Goal: Navigation & Orientation: Find specific page/section

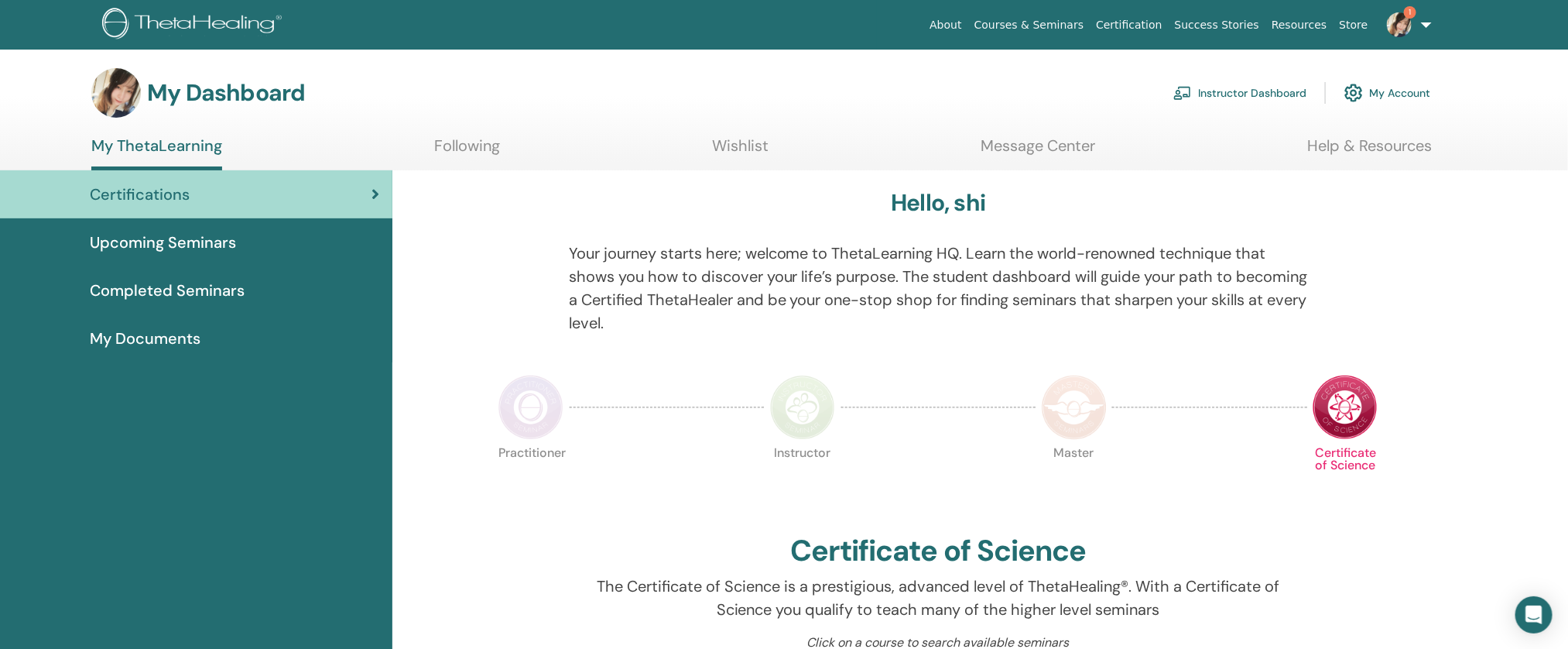
click at [1209, 99] on link "Instructor Dashboard" at bounding box center [1239, 93] width 133 height 34
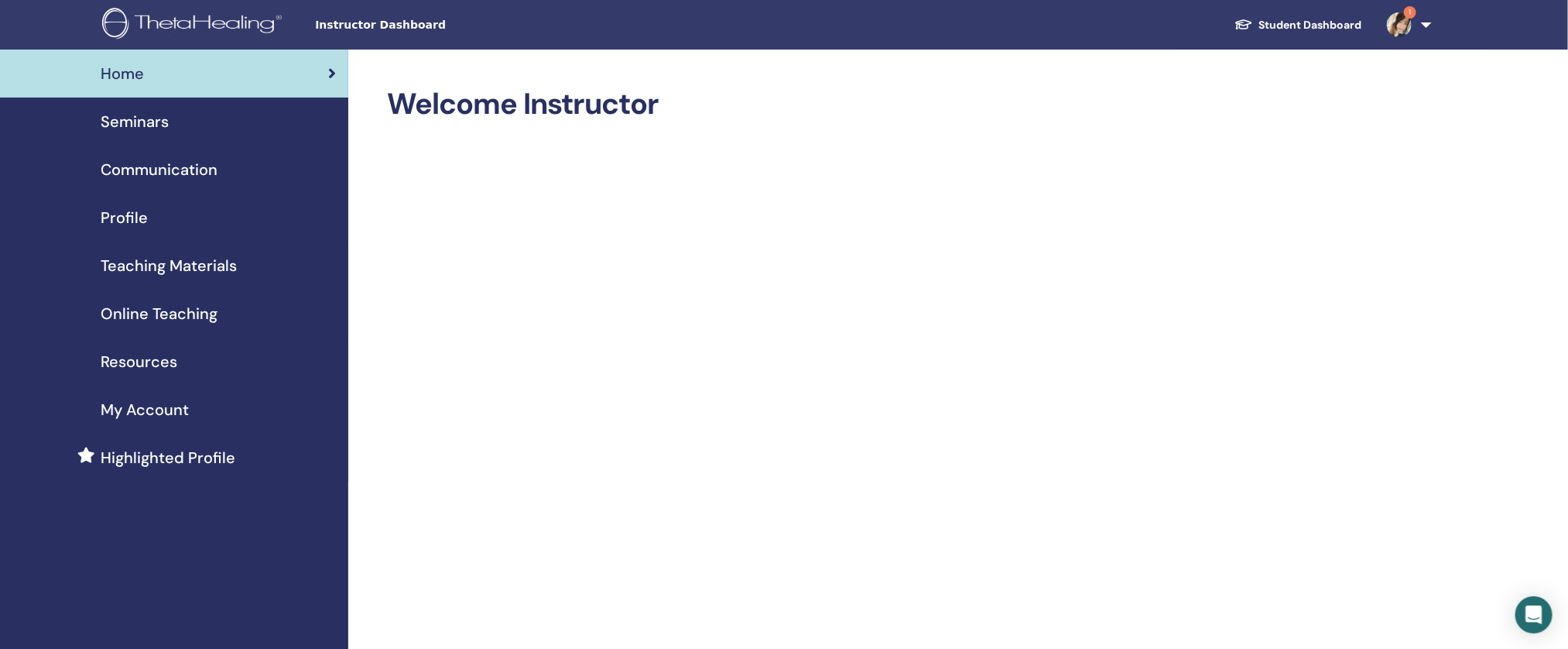
click at [259, 118] on div "Seminars" at bounding box center [174, 121] width 324 height 24
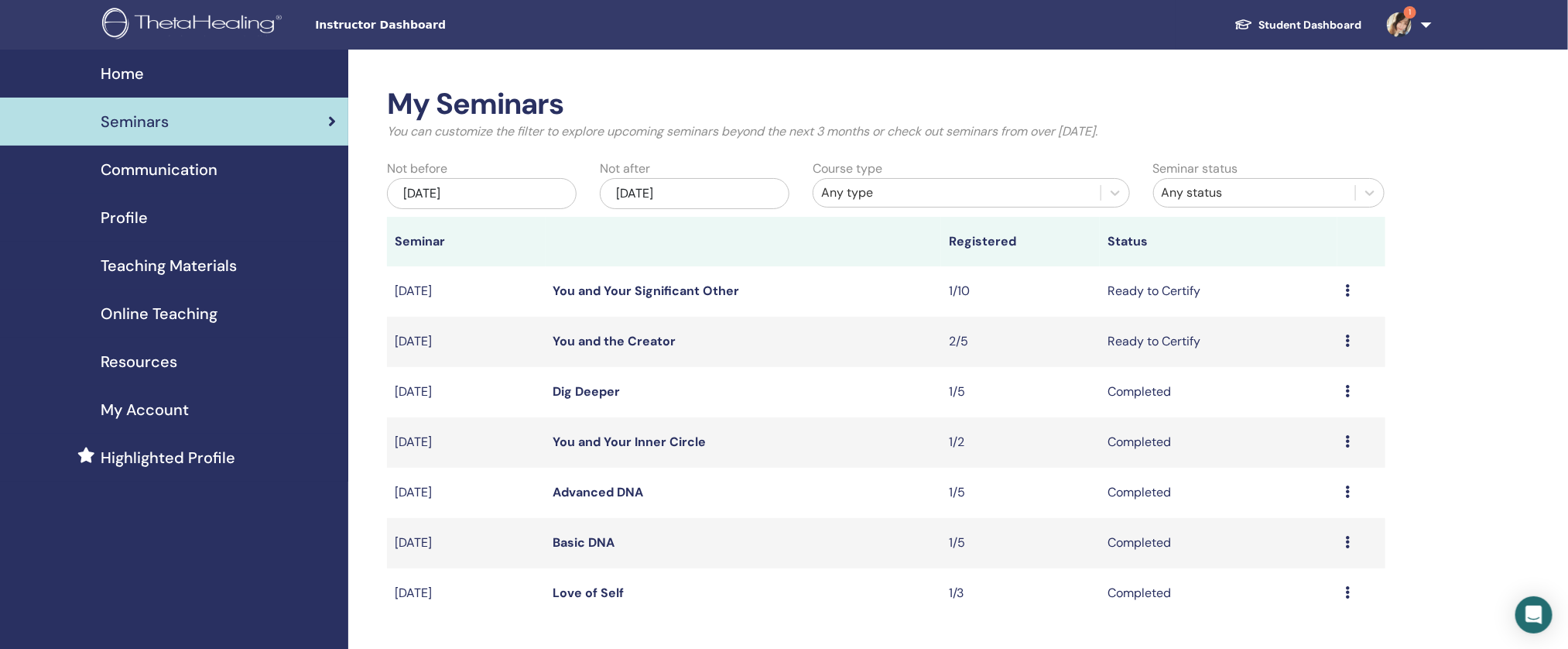
click at [232, 175] on div "Communication" at bounding box center [174, 169] width 324 height 24
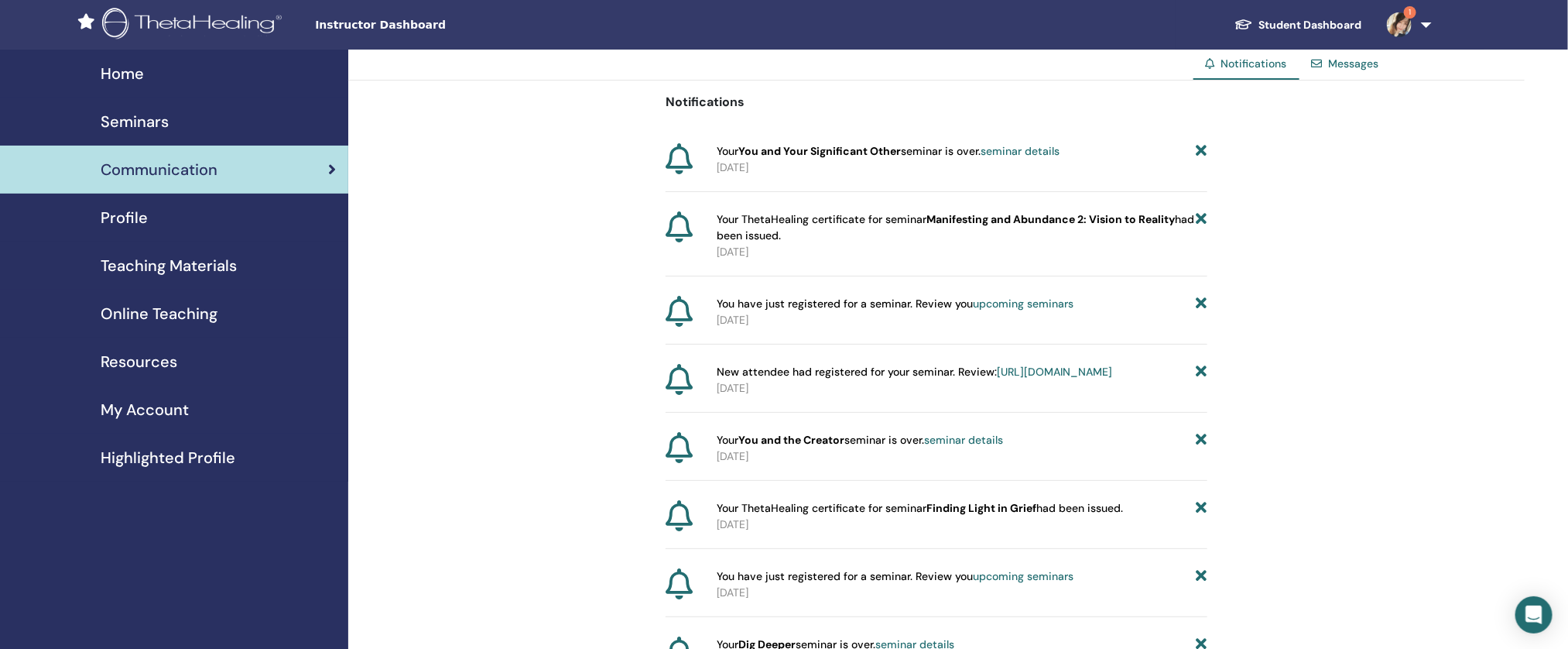
click at [202, 211] on div "Profile" at bounding box center [174, 217] width 324 height 24
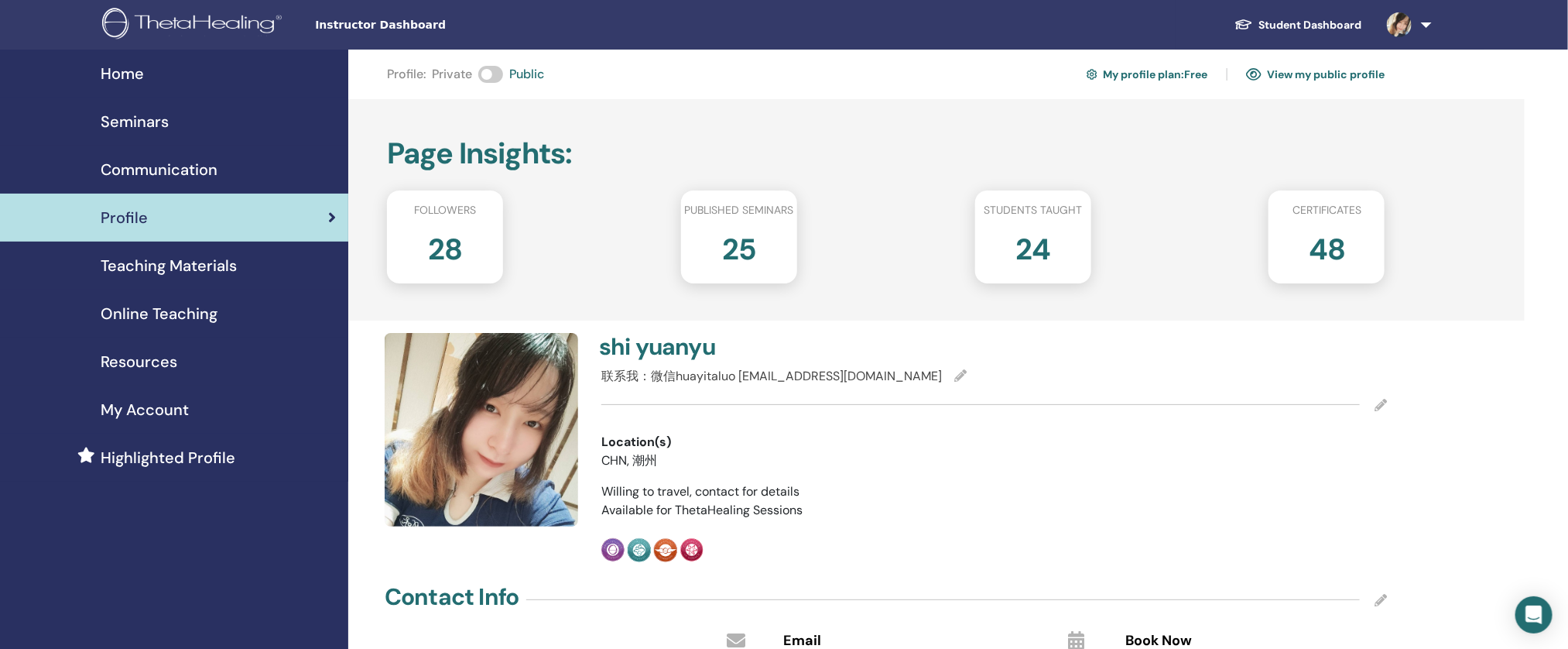
click at [194, 260] on span "Teaching Materials" at bounding box center [169, 266] width 136 height 24
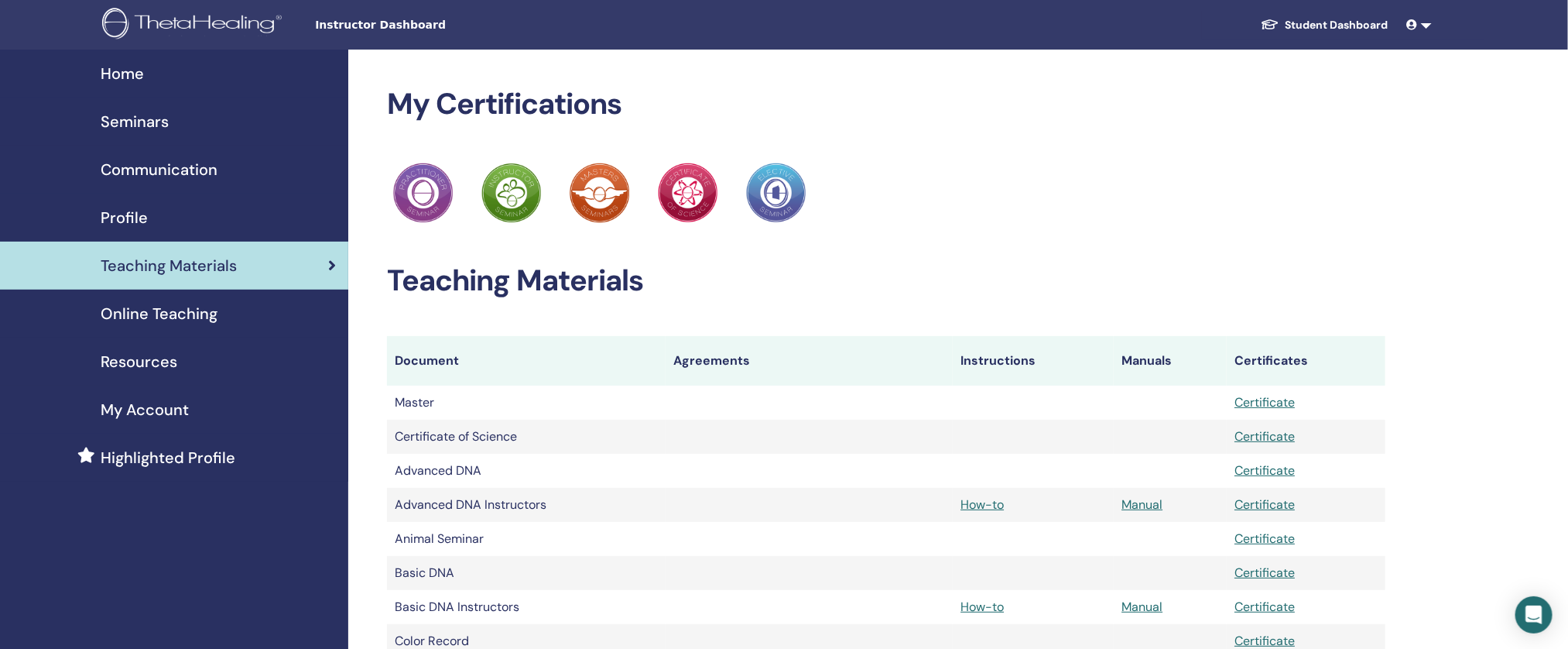
click at [203, 232] on link "Profile" at bounding box center [174, 217] width 348 height 48
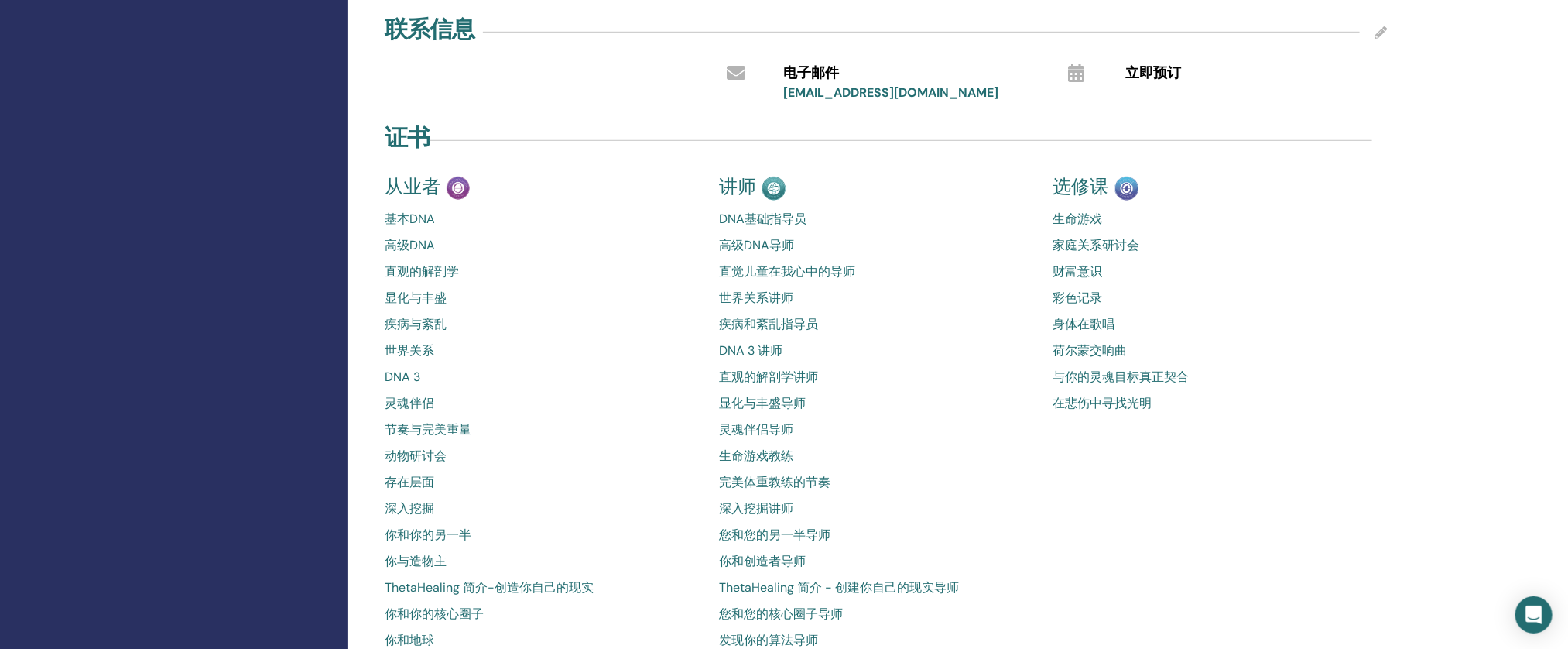
scroll to position [757, 0]
